Goal: Transaction & Acquisition: Purchase product/service

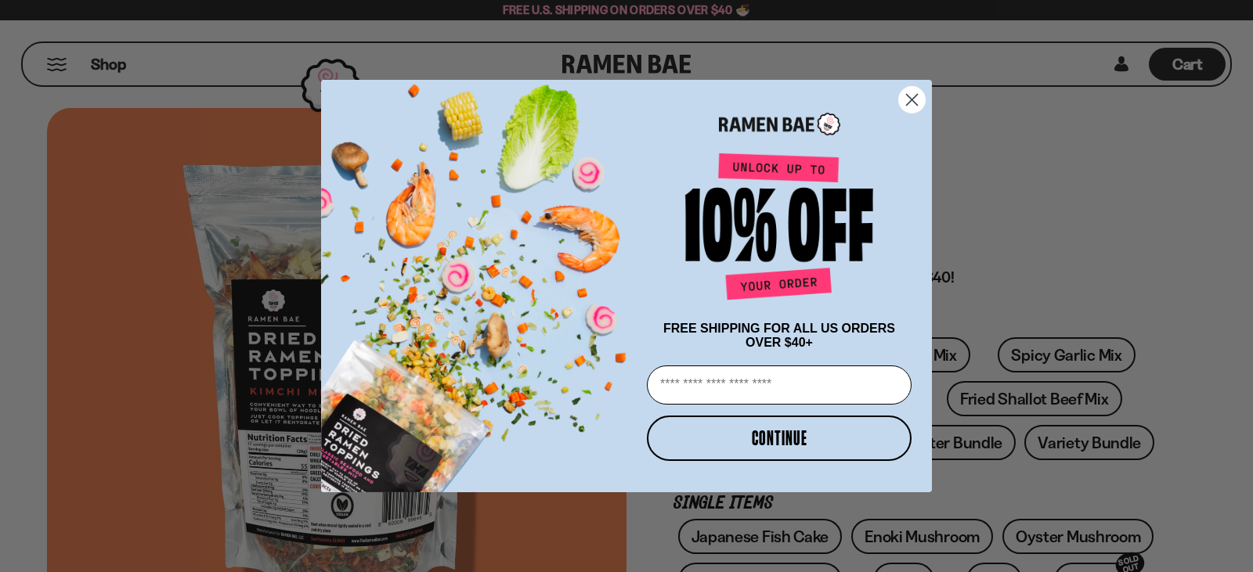
click at [823, 388] on input "Email" at bounding box center [779, 385] width 265 height 39
type input "**********"
click at [828, 440] on button "CONTINUE" at bounding box center [779, 438] width 265 height 45
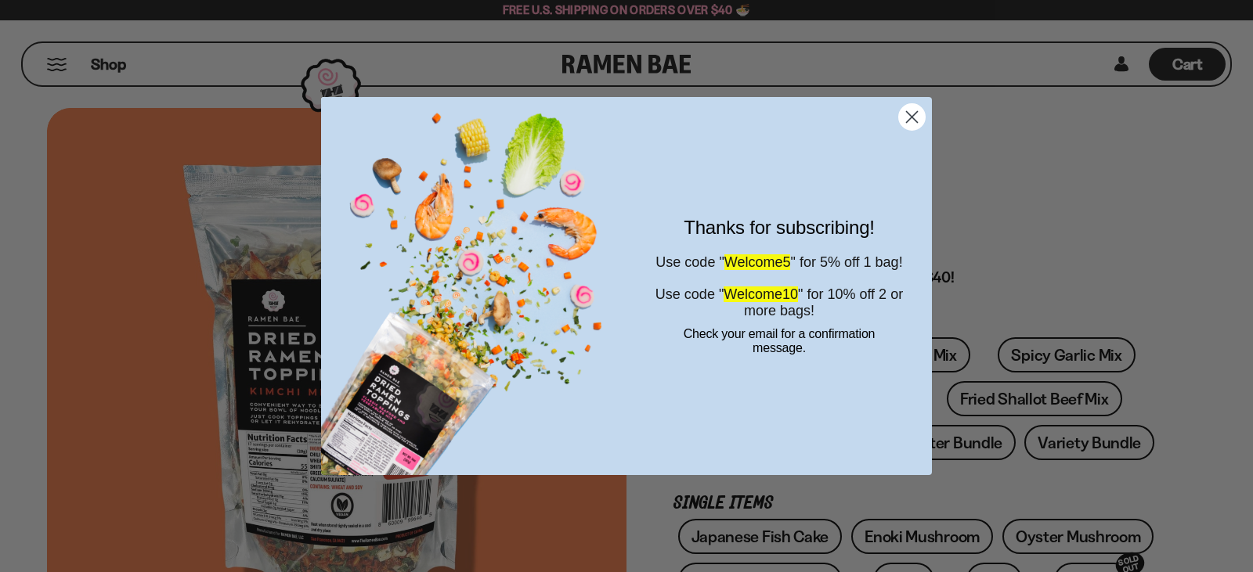
click at [904, 117] on circle "Close dialog" at bounding box center [912, 117] width 26 height 26
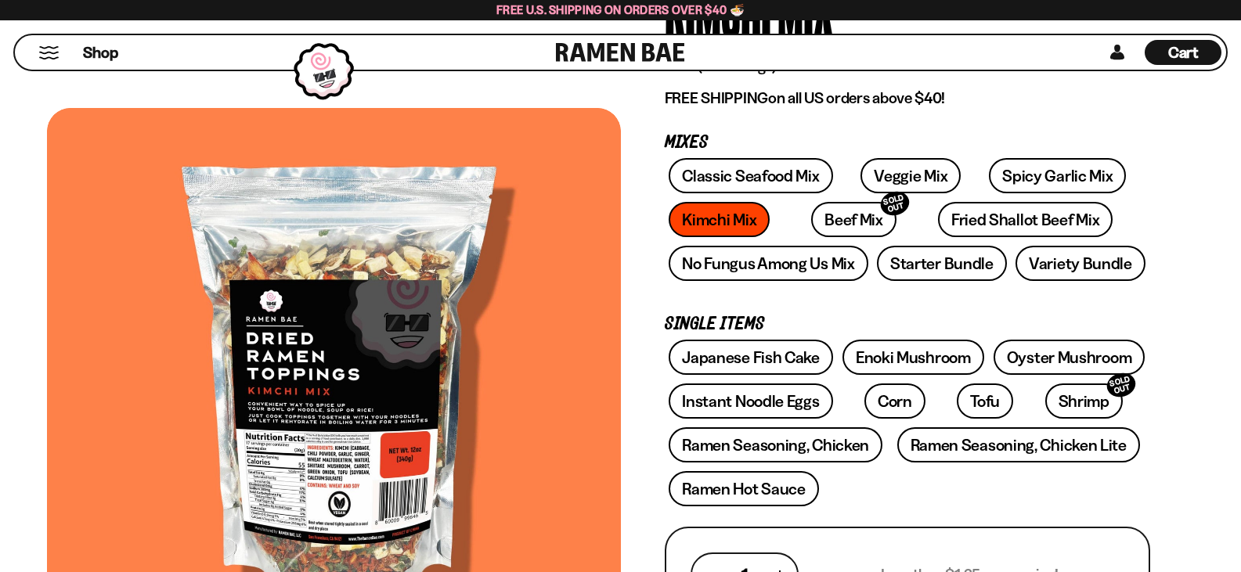
scroll to position [157, 0]
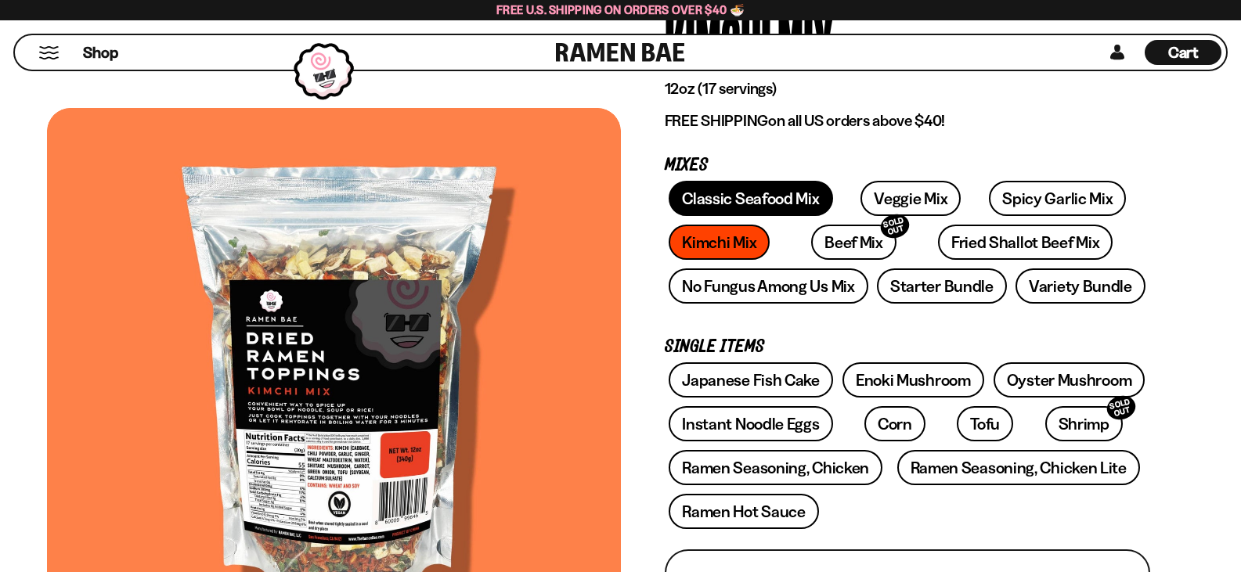
click at [785, 196] on link "Classic Seafood Mix" at bounding box center [751, 198] width 164 height 35
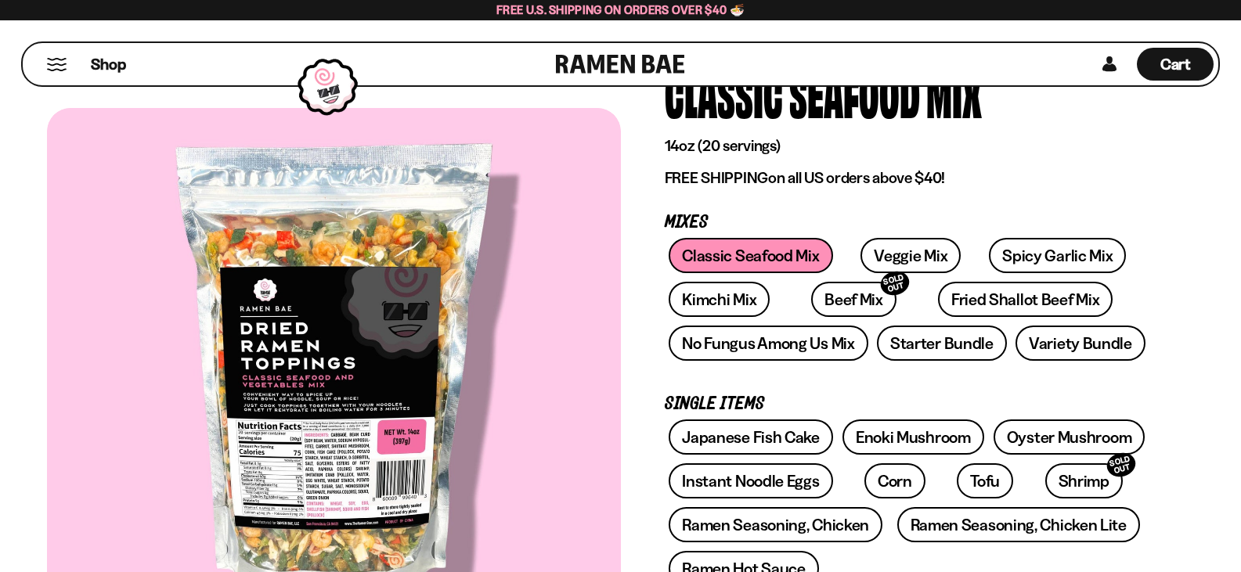
scroll to position [88, 0]
